Goal: Share content: Share content

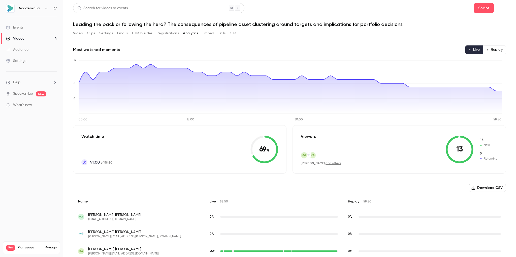
scroll to position [345, 0]
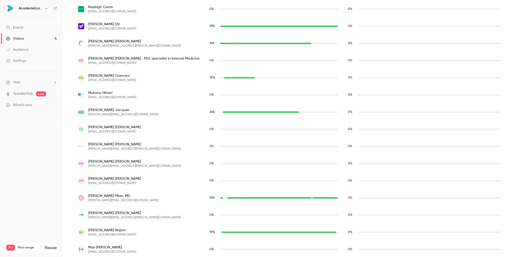
click at [25, 63] on div "Settings" at bounding box center [16, 60] width 20 height 5
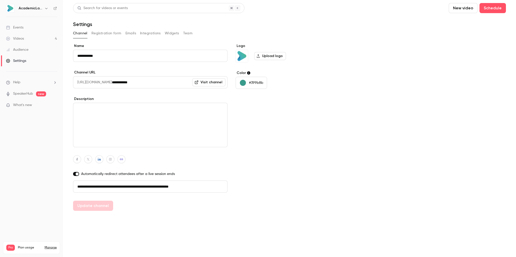
click at [99, 36] on button "Registration form" at bounding box center [107, 33] width 30 height 8
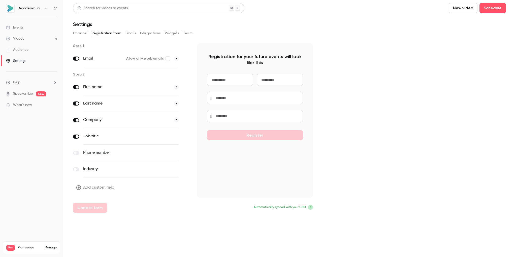
click at [81, 34] on button "Channel" at bounding box center [80, 33] width 14 height 8
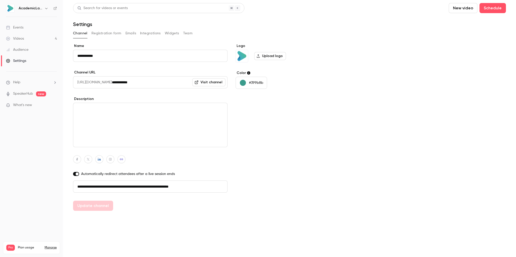
click at [145, 184] on input "**********" at bounding box center [150, 186] width 155 height 12
drag, startPoint x: 90, startPoint y: 185, endPoint x: 226, endPoint y: 184, distance: 135.6
click at [226, 184] on input "**********" at bounding box center [150, 186] width 155 height 12
click at [88, 207] on button "Update channel" at bounding box center [93, 205] width 40 height 10
type input "**********"
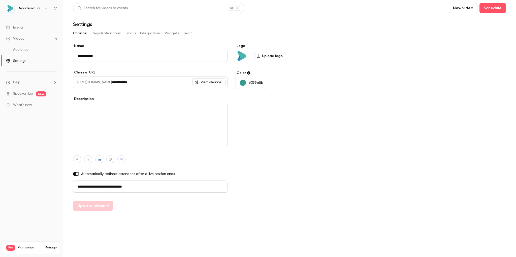
click at [19, 40] on div "Videos" at bounding box center [15, 38] width 18 height 5
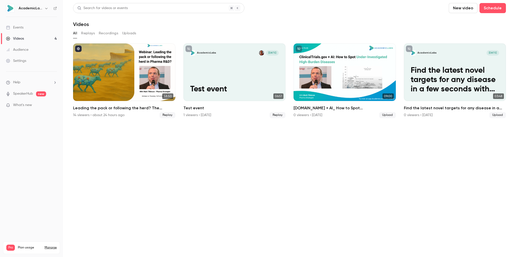
click at [106, 34] on button "Recordings" at bounding box center [108, 33] width 19 height 8
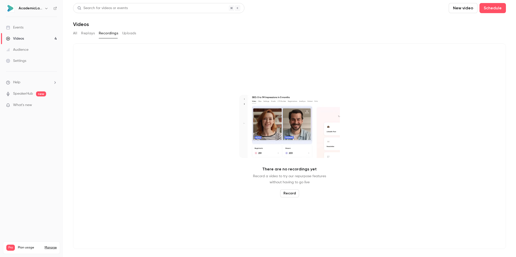
click at [87, 33] on button "Replays" at bounding box center [88, 33] width 14 height 8
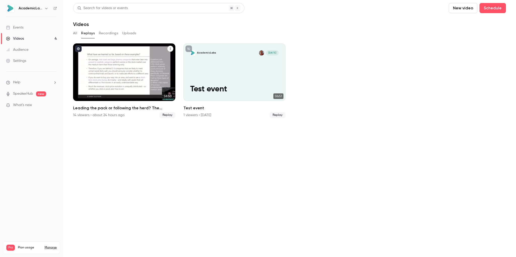
click at [170, 48] on icon "Leading the pack or following the herd? The consequences of pipeline asset clus…" at bounding box center [170, 48] width 3 height 3
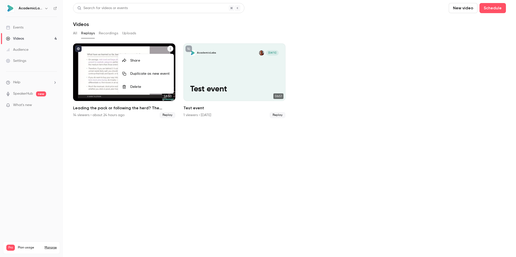
click at [104, 34] on div at bounding box center [258, 128] width 516 height 257
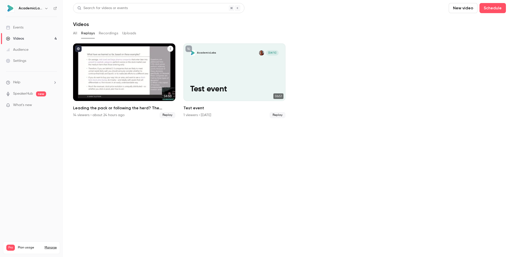
click at [104, 34] on button "Recordings" at bounding box center [108, 33] width 19 height 8
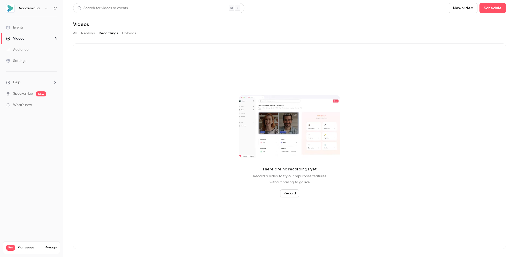
click at [129, 33] on button "Uploads" at bounding box center [129, 33] width 14 height 8
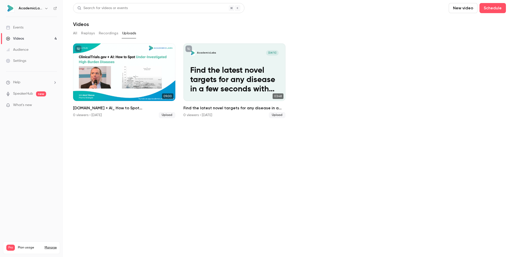
click at [108, 33] on button "Recordings" at bounding box center [108, 33] width 19 height 8
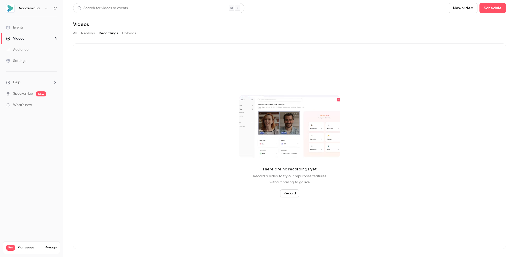
click at [89, 32] on button "Replays" at bounding box center [88, 33] width 14 height 8
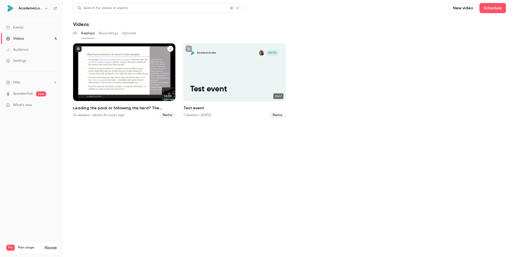
click at [170, 48] on icon "Leading the pack or following the herd? The consequences of pipeline asset clus…" at bounding box center [170, 48] width 3 height 3
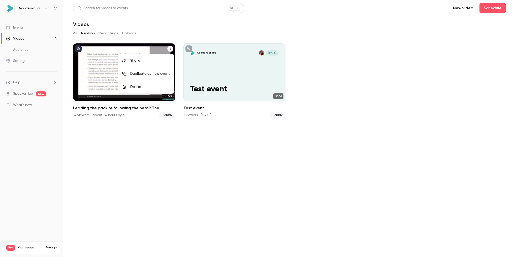
click at [129, 108] on div at bounding box center [258, 128] width 516 height 257
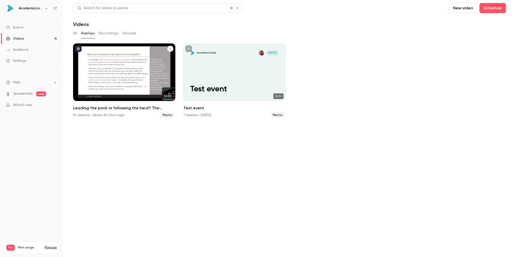
click at [129, 108] on h2 "Leading the pack or following the herd? The consequences of pipeline asset clus…" at bounding box center [124, 108] width 102 height 6
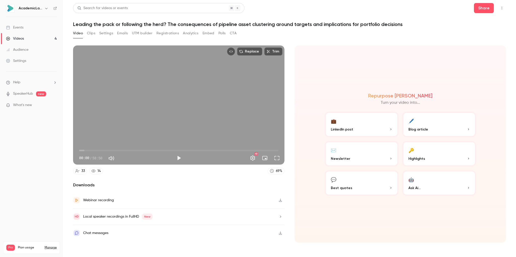
click at [357, 128] on p "LinkedIn post" at bounding box center [362, 129] width 62 height 5
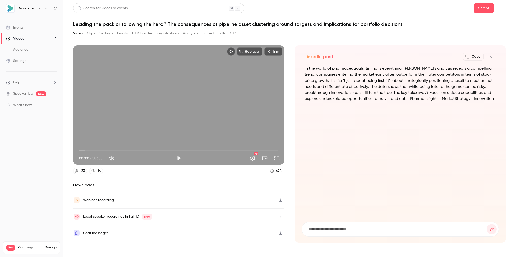
click at [491, 56] on icon "button" at bounding box center [491, 56] width 2 height 2
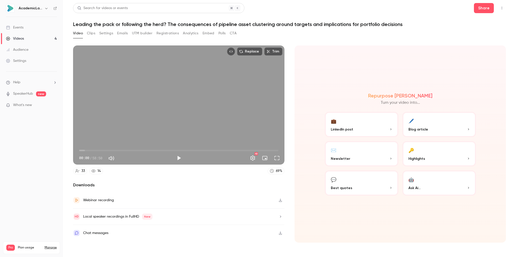
click at [354, 178] on button "💬 Best quotes" at bounding box center [362, 182] width 74 height 25
